Goal: Check status: Check status

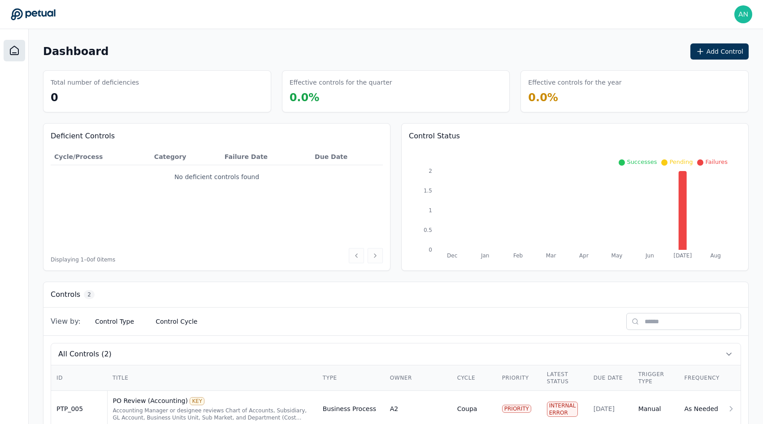
scroll to position [61, 0]
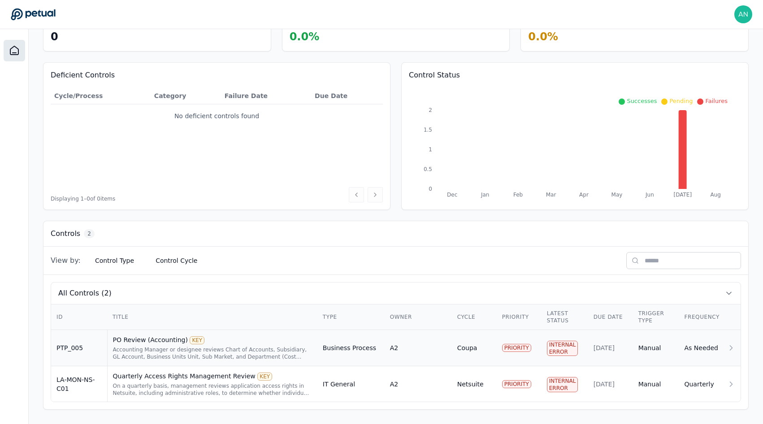
click at [170, 353] on div "Accounting Manager or designee reviews Chart of Accounts, Subsidiary, GL Accoun…" at bounding box center [212, 353] width 199 height 14
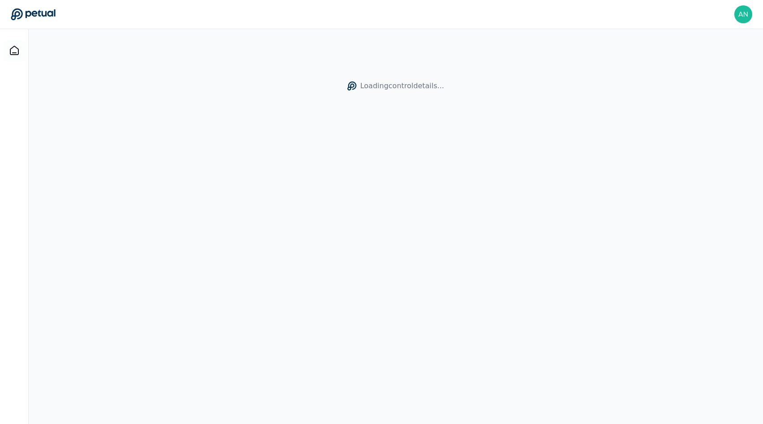
scroll to position [19, 0]
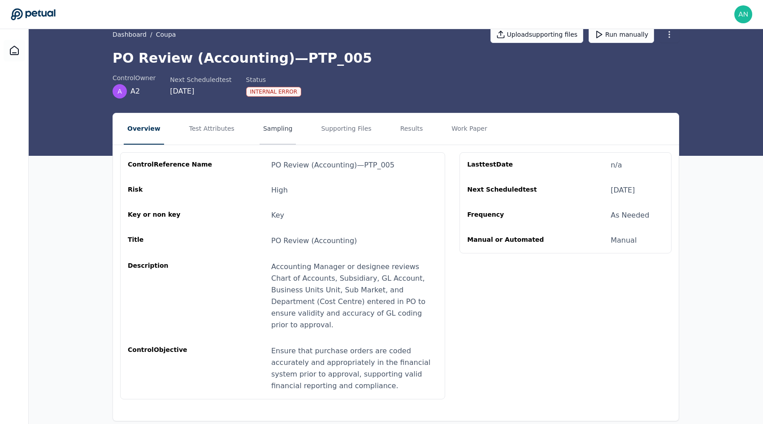
click at [260, 130] on button "Sampling" at bounding box center [278, 128] width 37 height 31
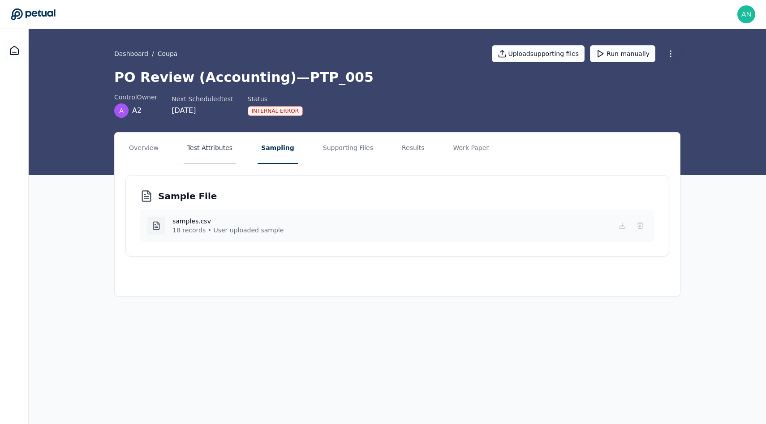
click at [217, 147] on button "Test Attributes" at bounding box center [210, 148] width 52 height 31
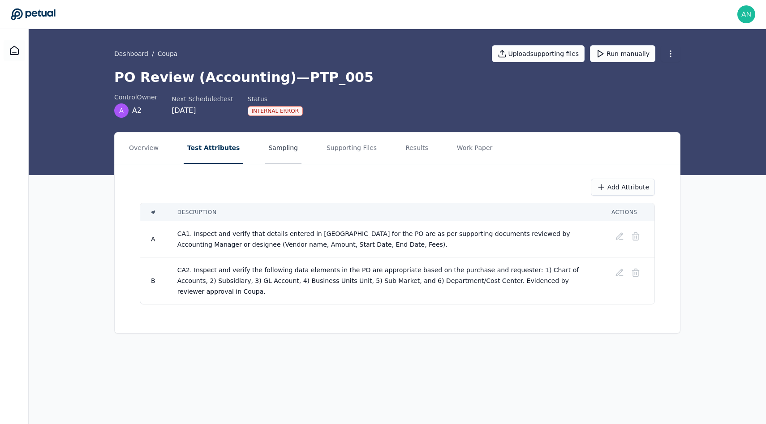
click at [267, 147] on button "Sampling" at bounding box center [283, 148] width 37 height 31
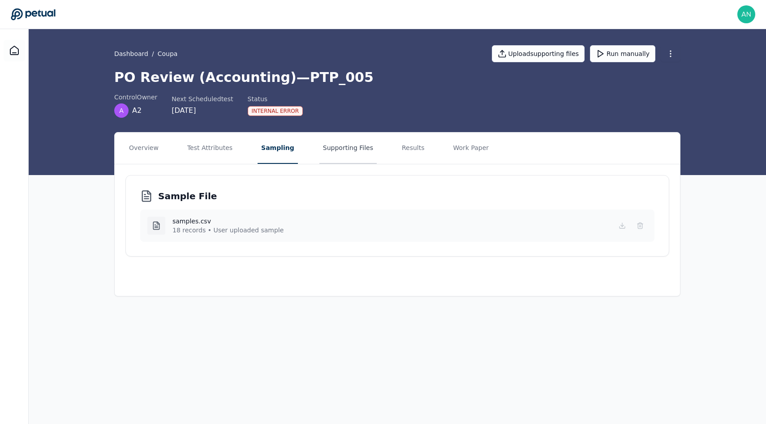
click at [336, 150] on button "Supporting Files" at bounding box center [348, 148] width 57 height 31
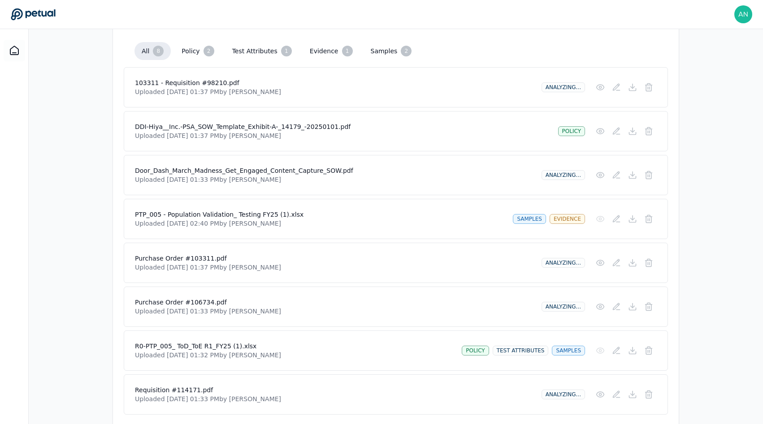
scroll to position [253, 0]
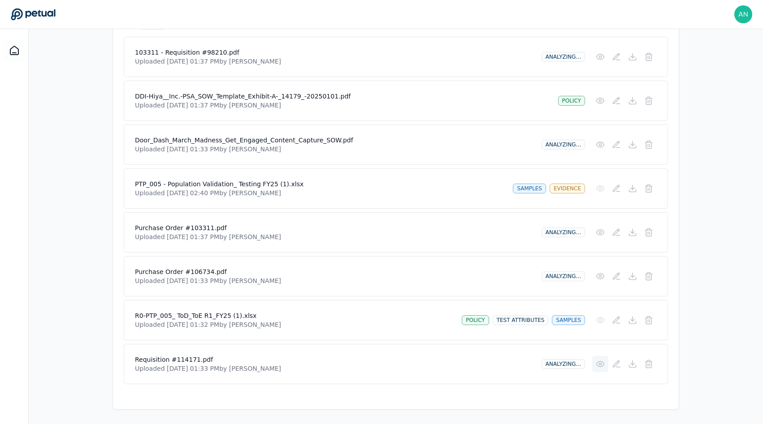
click at [598, 364] on icon at bounding box center [600, 364] width 9 height 9
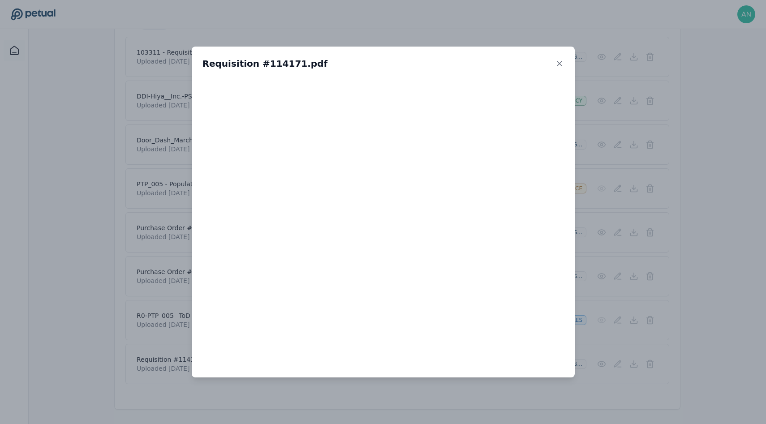
click at [602, 325] on div "Requisition #114171.pdf" at bounding box center [383, 212] width 766 height 424
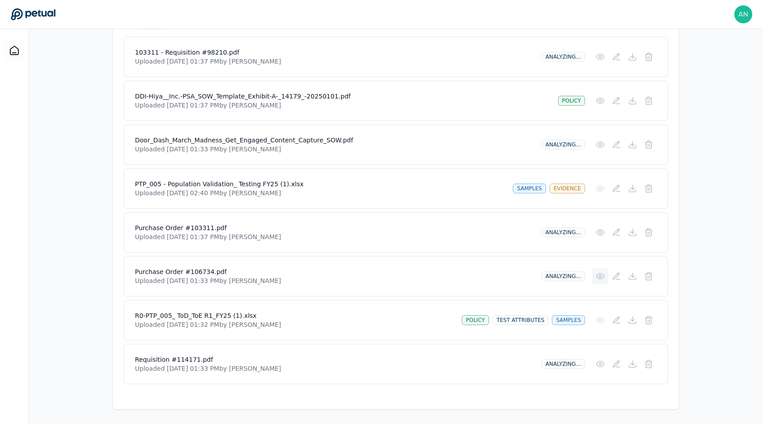
click at [599, 278] on icon at bounding box center [600, 276] width 9 height 9
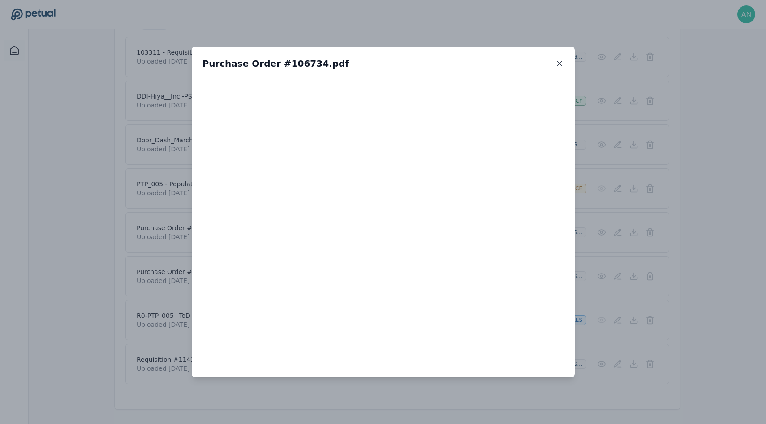
click at [558, 65] on icon at bounding box center [560, 63] width 4 height 4
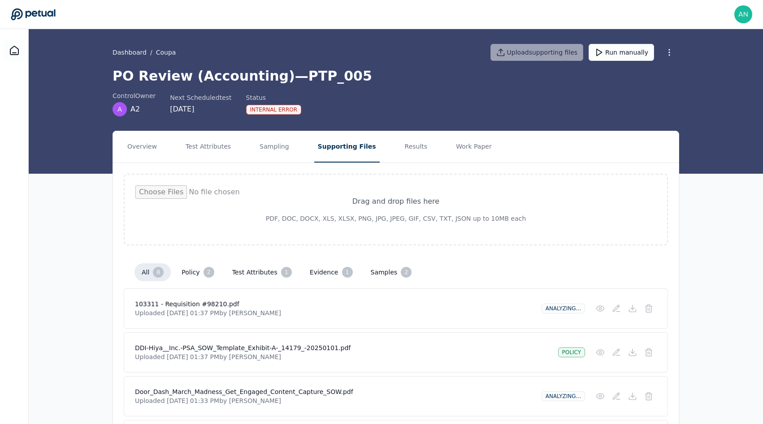
scroll to position [0, 0]
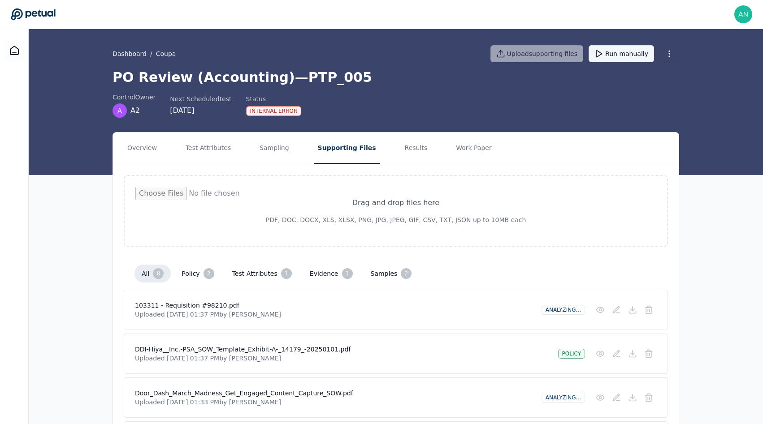
click at [621, 58] on button "Run manually" at bounding box center [621, 53] width 65 height 17
click at [17, 46] on icon at bounding box center [14, 50] width 11 height 11
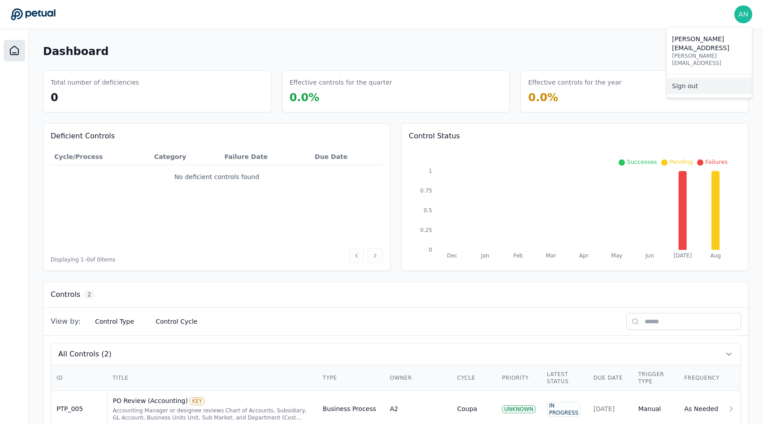
click at [686, 78] on link "Sign out" at bounding box center [709, 86] width 85 height 16
